Goal: Task Accomplishment & Management: Use online tool/utility

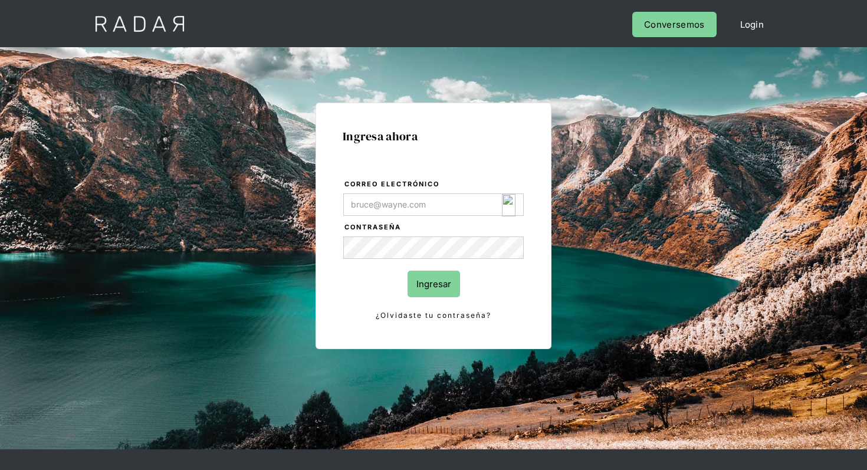
click at [503, 201] on img "Login Form" at bounding box center [509, 205] width 14 height 22
click at [495, 214] on input "Correo electrónico" at bounding box center [433, 204] width 180 height 22
click at [503, 209] on img "Login Form" at bounding box center [509, 205] width 14 height 22
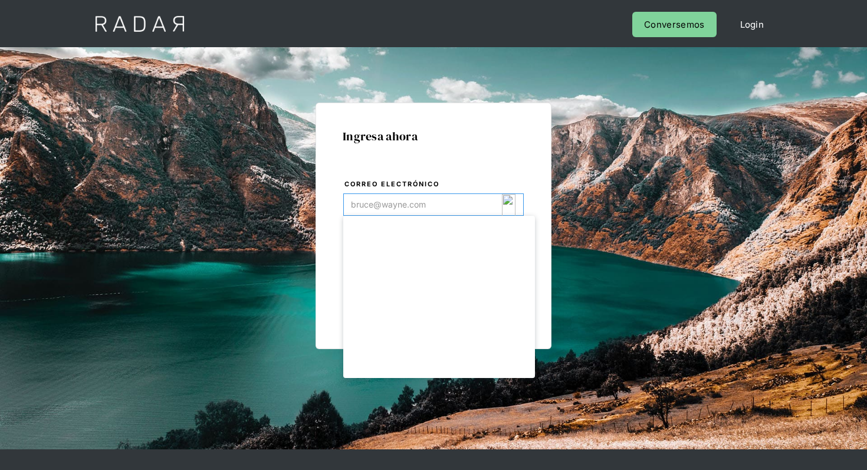
scroll to position [60, 0]
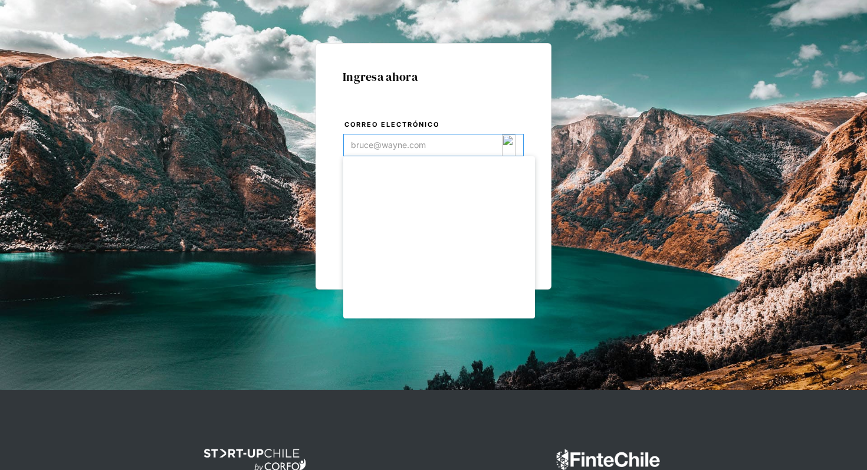
type input "[EMAIL_ADDRESS][DOMAIN_NAME]"
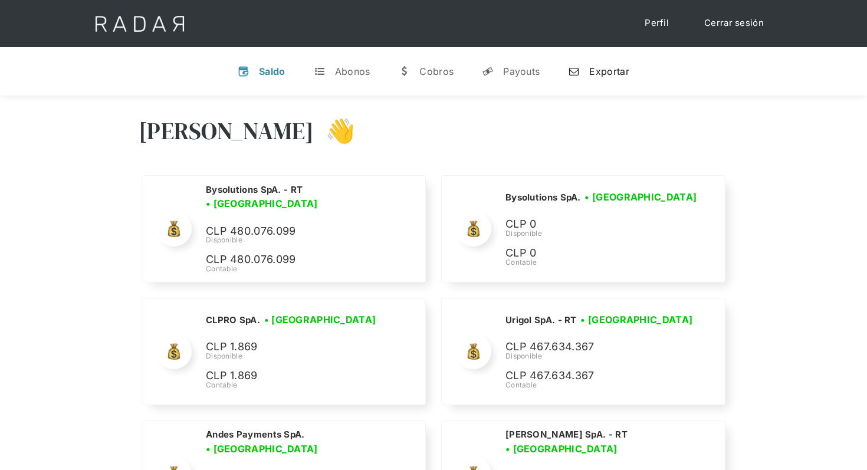
click at [600, 68] on div "Exportar" at bounding box center [609, 71] width 40 height 12
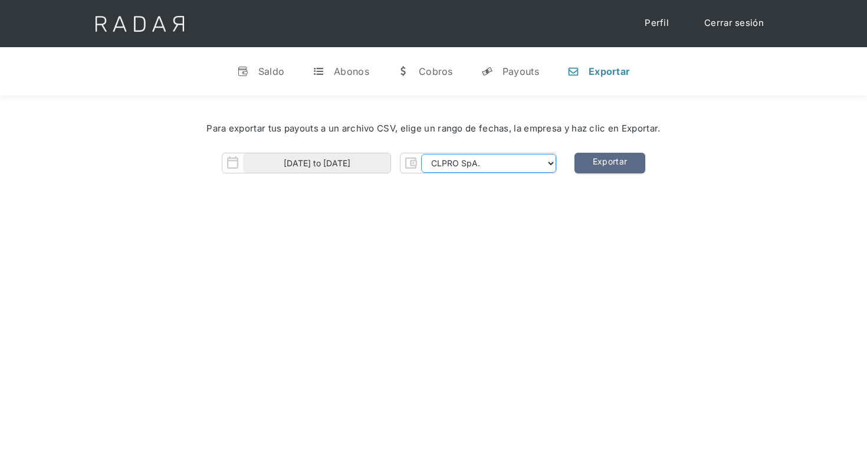
click at [459, 165] on select "CLPRO SpA. Coster SpA. Urigol SpA. Bysolutions SpA. Clmax SpA. Andes Payments S…" at bounding box center [488, 163] width 135 height 19
click at [524, 168] on select "CLPRO SpA. Coster SpA. Urigol SpA. Bysolutions SpA. Clmax SpA. Andes Payments S…" at bounding box center [488, 163] width 135 height 19
select select "bysolutions-rt"
click at [422, 154] on select "CLPRO SpA. Coster SpA. Urigol SpA. Bysolutions SpA. Clmax SpA. Andes Payments S…" at bounding box center [488, 163] width 135 height 19
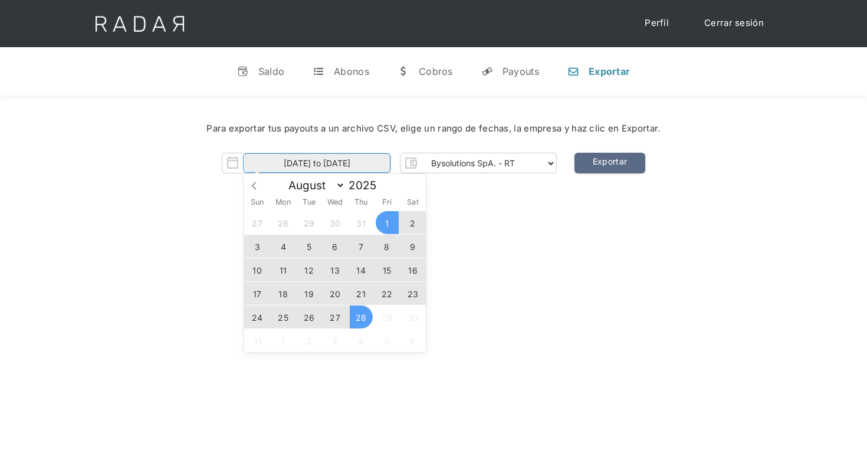
click at [372, 162] on input "01-08-2025 to 28-08-2025" at bounding box center [316, 162] width 147 height 19
click at [309, 318] on span "26" at bounding box center [309, 317] width 23 height 23
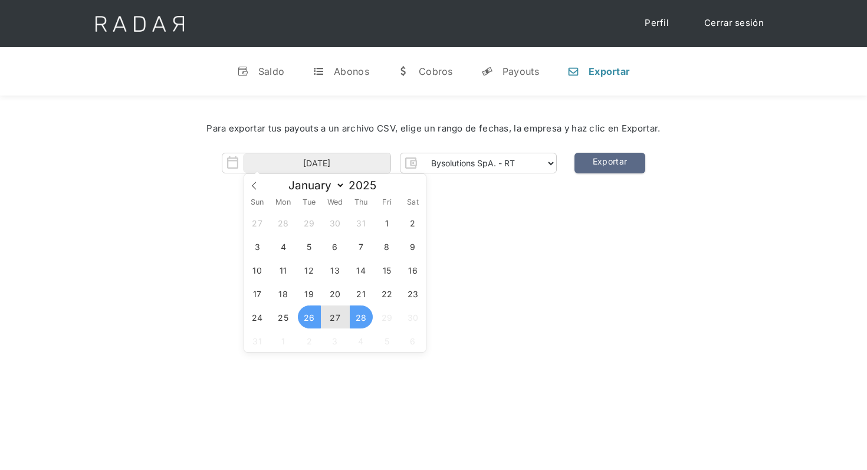
click at [360, 314] on span "28" at bounding box center [361, 317] width 23 height 23
type input "26-08-2025 to 28-08-2025"
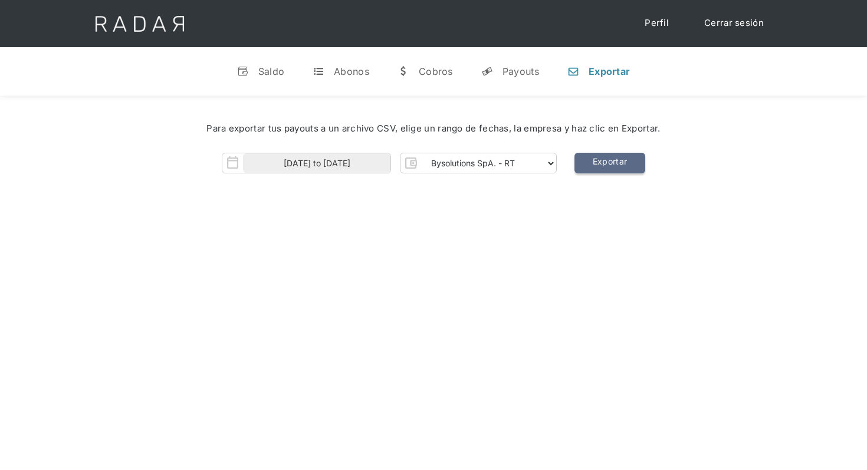
click at [615, 167] on link "Exportar" at bounding box center [610, 163] width 71 height 21
